Goal: Information Seeking & Learning: Check status

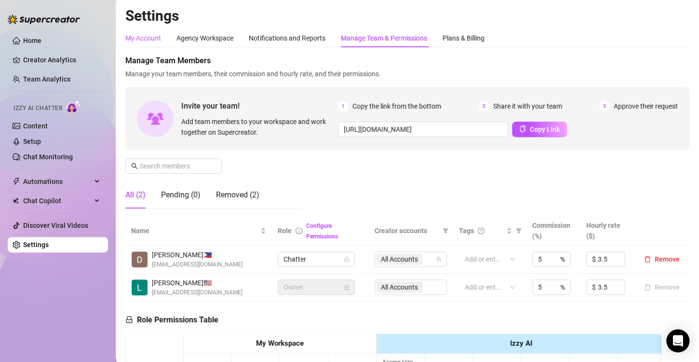
click at [133, 39] on div "My Account" at bounding box center [143, 38] width 36 height 11
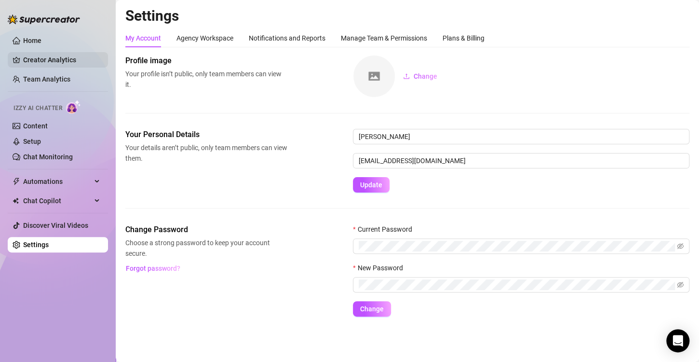
click at [63, 58] on link "Creator Analytics" at bounding box center [61, 59] width 77 height 15
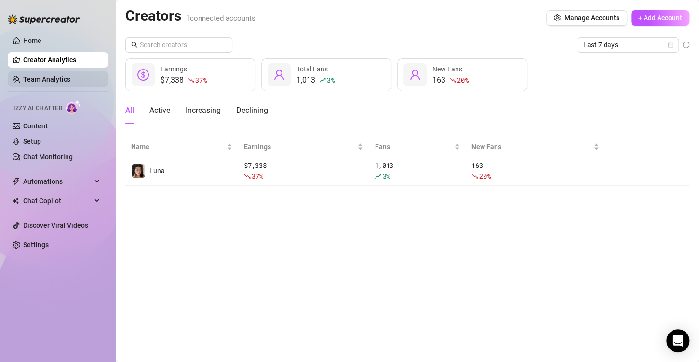
click at [70, 75] on link "Team Analytics" at bounding box center [46, 79] width 47 height 8
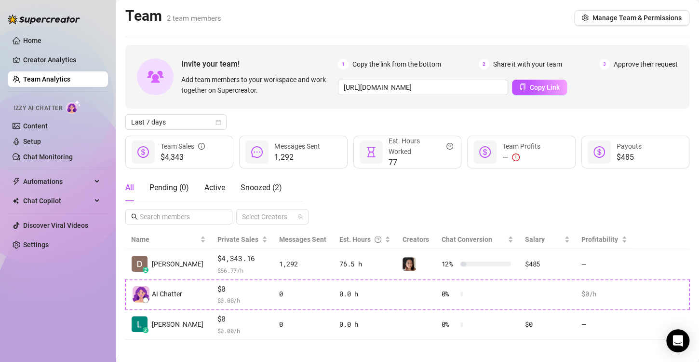
scroll to position [6, 0]
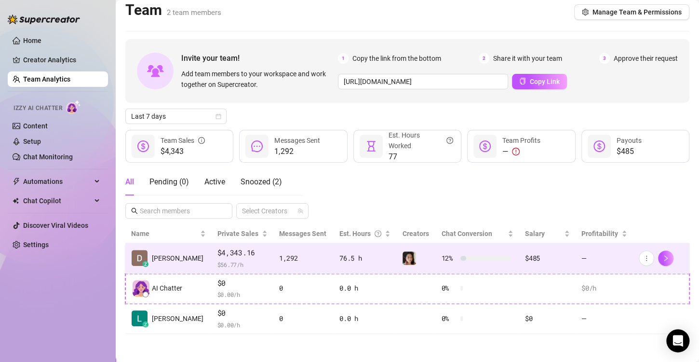
click at [358, 254] on div "76.5 h" at bounding box center [365, 258] width 51 height 11
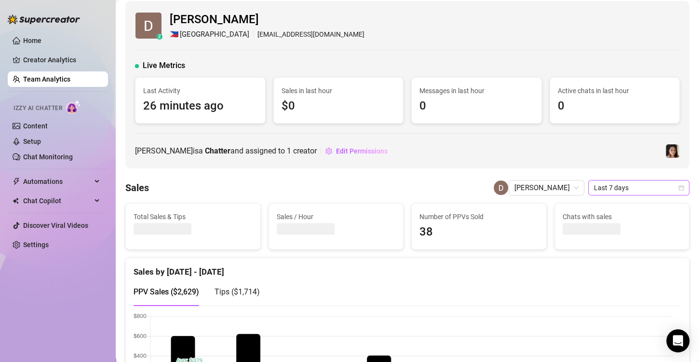
click at [631, 191] on span "Last 7 days" at bounding box center [639, 187] width 90 height 14
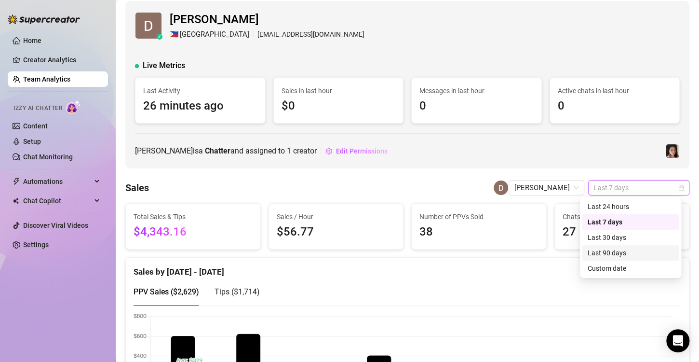
click at [627, 253] on div "Last 90 days" at bounding box center [631, 252] width 86 height 11
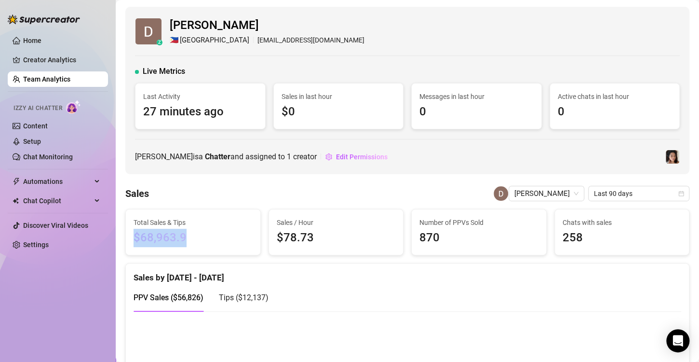
drag, startPoint x: 186, startPoint y: 240, endPoint x: 134, endPoint y: 245, distance: 52.3
click at [134, 245] on span "$68,963.9" at bounding box center [193, 238] width 119 height 18
copy span "$68,963.9"
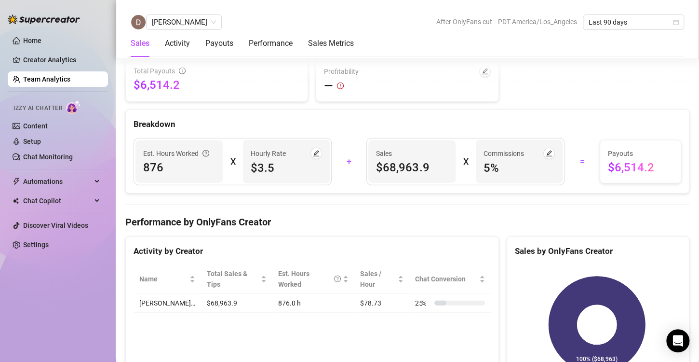
scroll to position [1047, 0]
drag, startPoint x: 646, startPoint y: 163, endPoint x: 609, endPoint y: 163, distance: 37.1
drag, startPoint x: 609, startPoint y: 163, endPoint x: 654, endPoint y: 162, distance: 44.9
click at [650, 164] on span "$6,514.2" at bounding box center [640, 166] width 65 height 15
drag, startPoint x: 646, startPoint y: 164, endPoint x: 601, endPoint y: 160, distance: 44.6
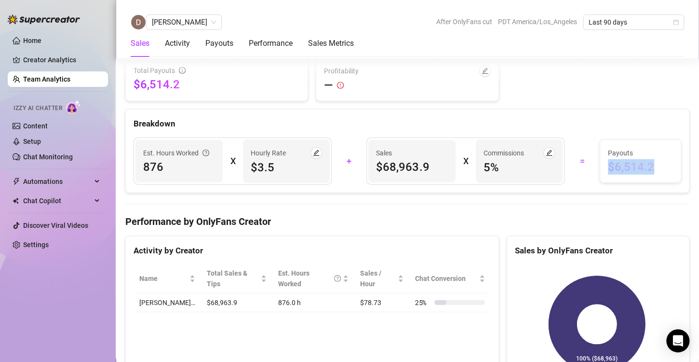
click at [608, 160] on span "$6,514.2" at bounding box center [640, 166] width 65 height 15
copy span "$6,514.2"
